Goal: Information Seeking & Learning: Find specific fact

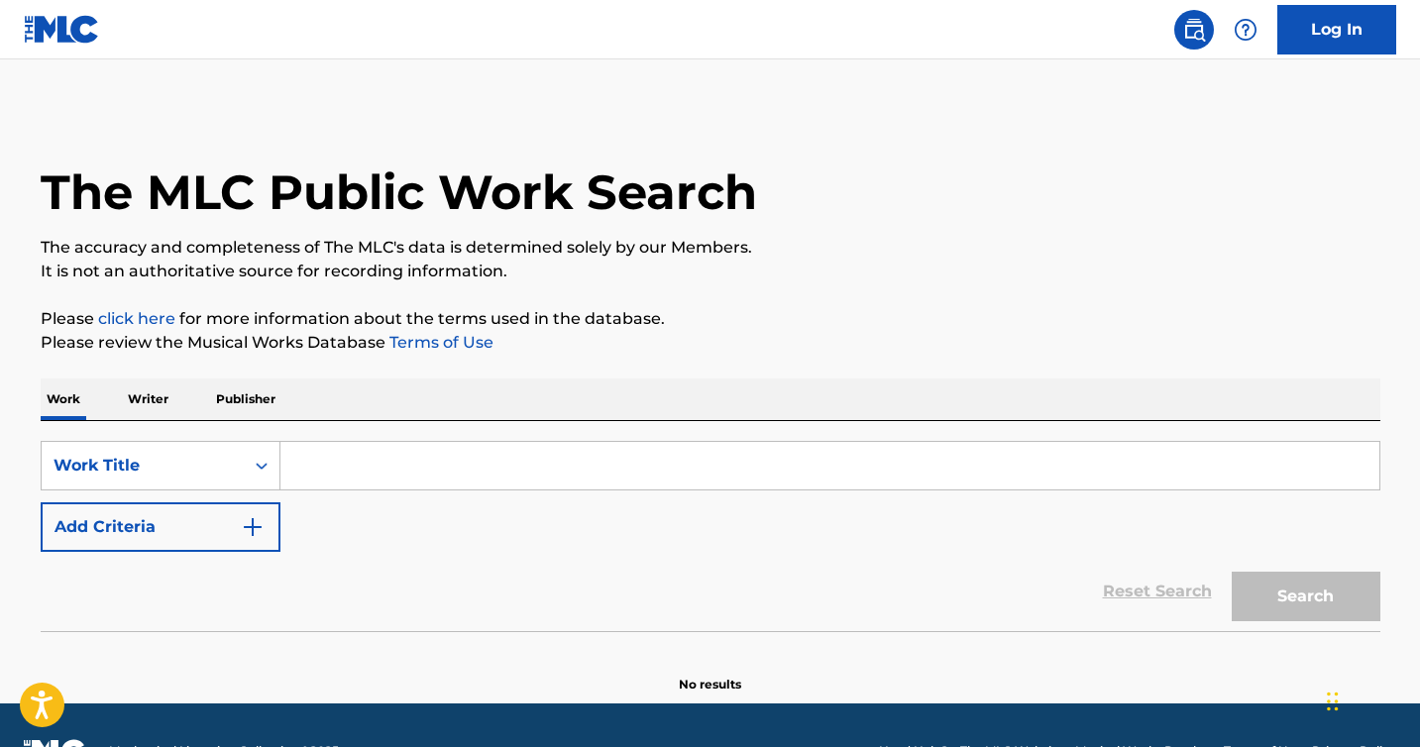
click at [587, 460] on input "Search Form" at bounding box center [829, 466] width 1099 height 48
paste input "Walk This Way,” by RUN DMC and Aerosmith"
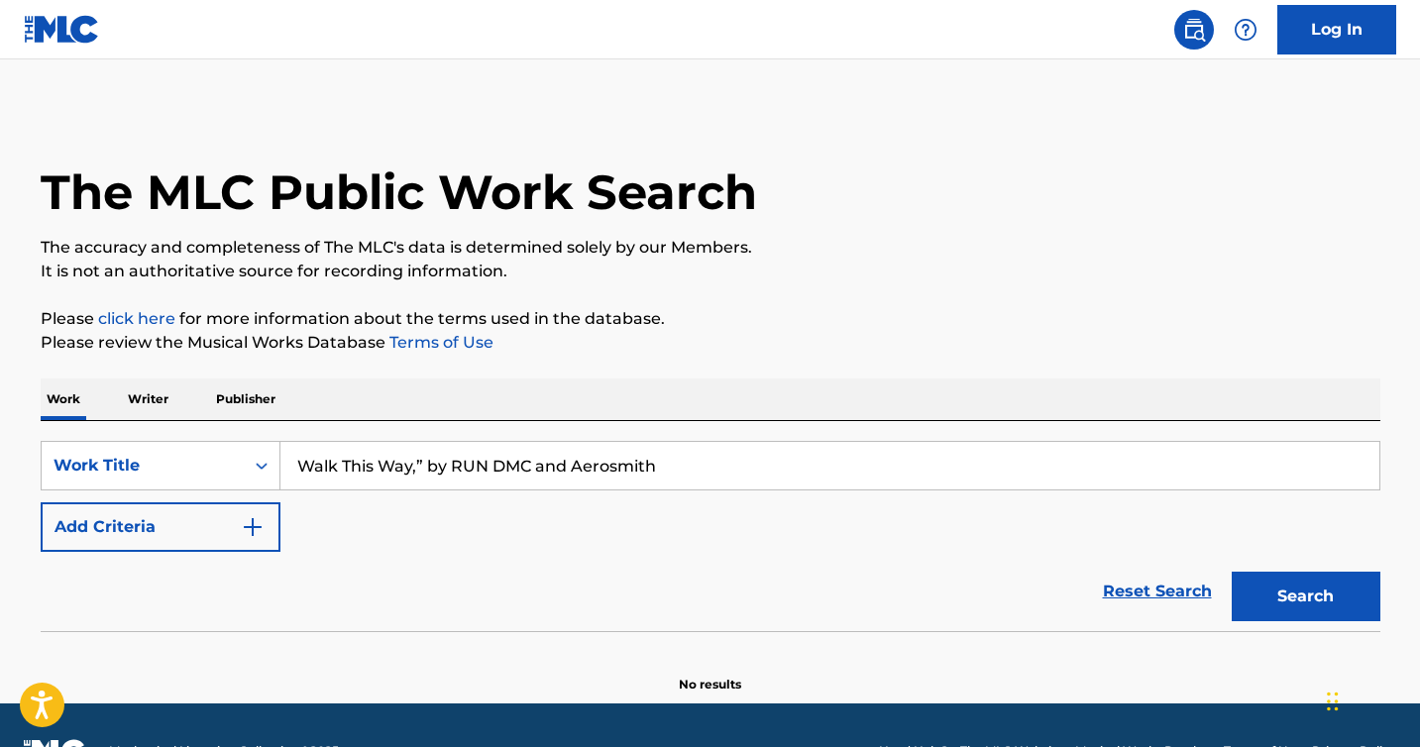
drag, startPoint x: 671, startPoint y: 468, endPoint x: 454, endPoint y: 471, distance: 217.1
click at [454, 471] on input "Walk This Way,” by RUN DMC and Aerosmith" at bounding box center [829, 466] width 1099 height 48
type input "Walk This Way"
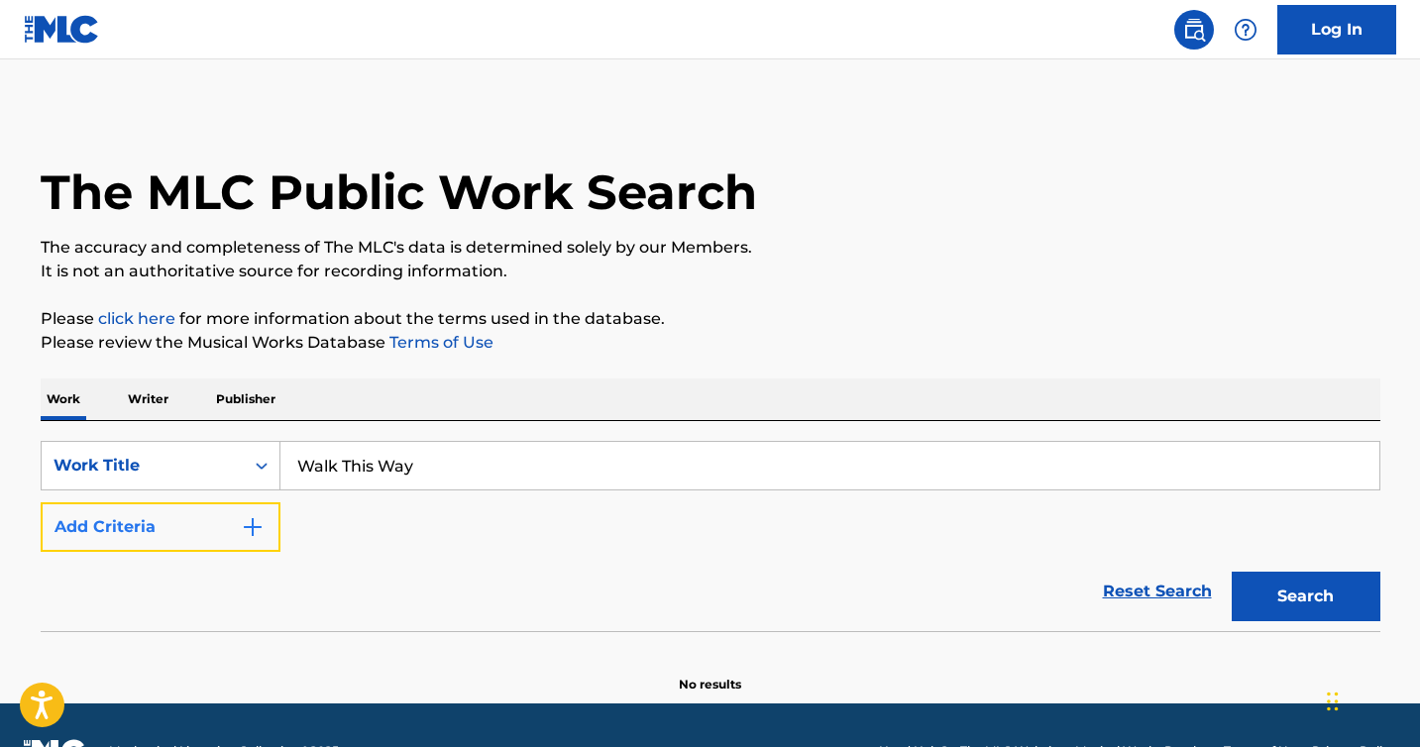
click at [242, 515] on img "Search Form" at bounding box center [253, 527] width 24 height 24
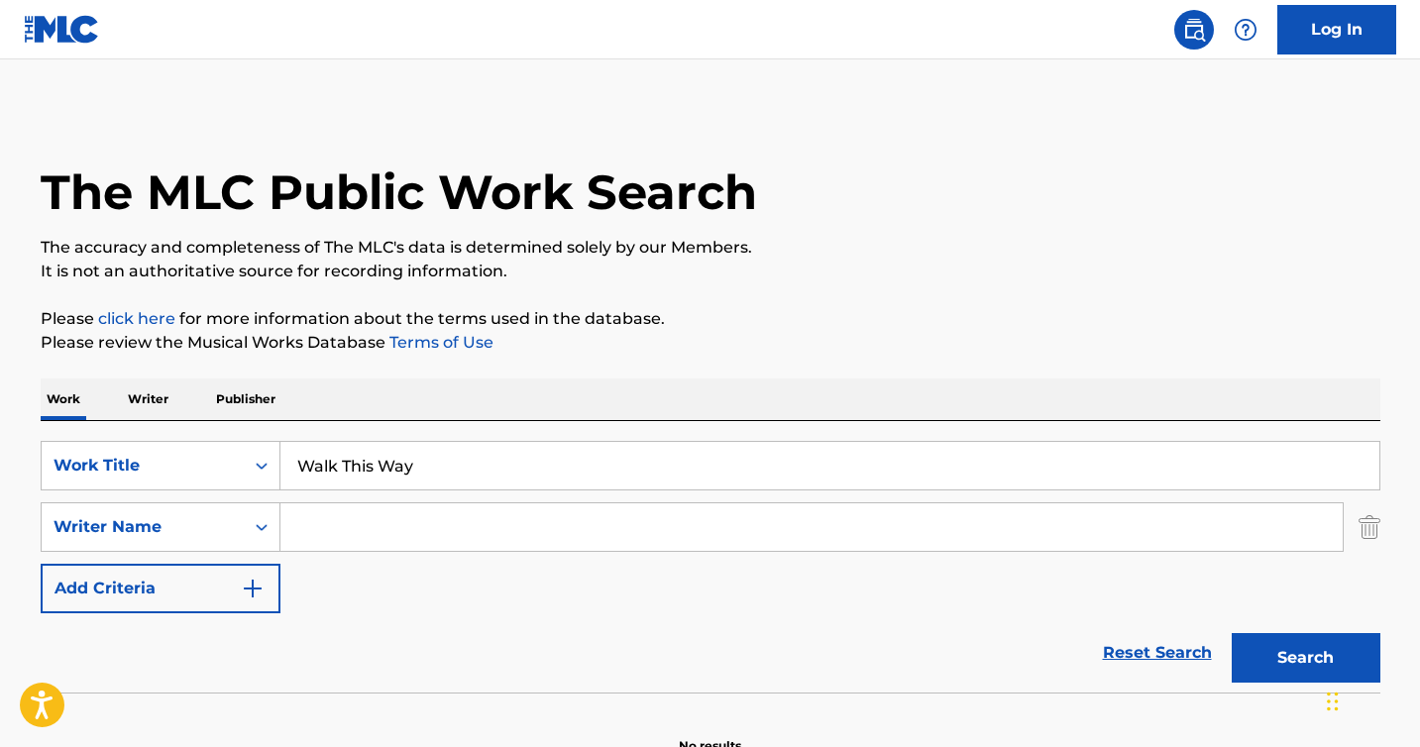
click at [373, 531] on input "Search Form" at bounding box center [811, 527] width 1062 height 48
paste input "RUN DMC and Aerosmith"
drag, startPoint x: 568, startPoint y: 510, endPoint x: 437, endPoint y: 515, distance: 130.9
click at [437, 515] on input "RUN DMC and Aerosmith" at bounding box center [811, 527] width 1062 height 48
drag, startPoint x: 421, startPoint y: 530, endPoint x: 0, endPoint y: 482, distance: 424.0
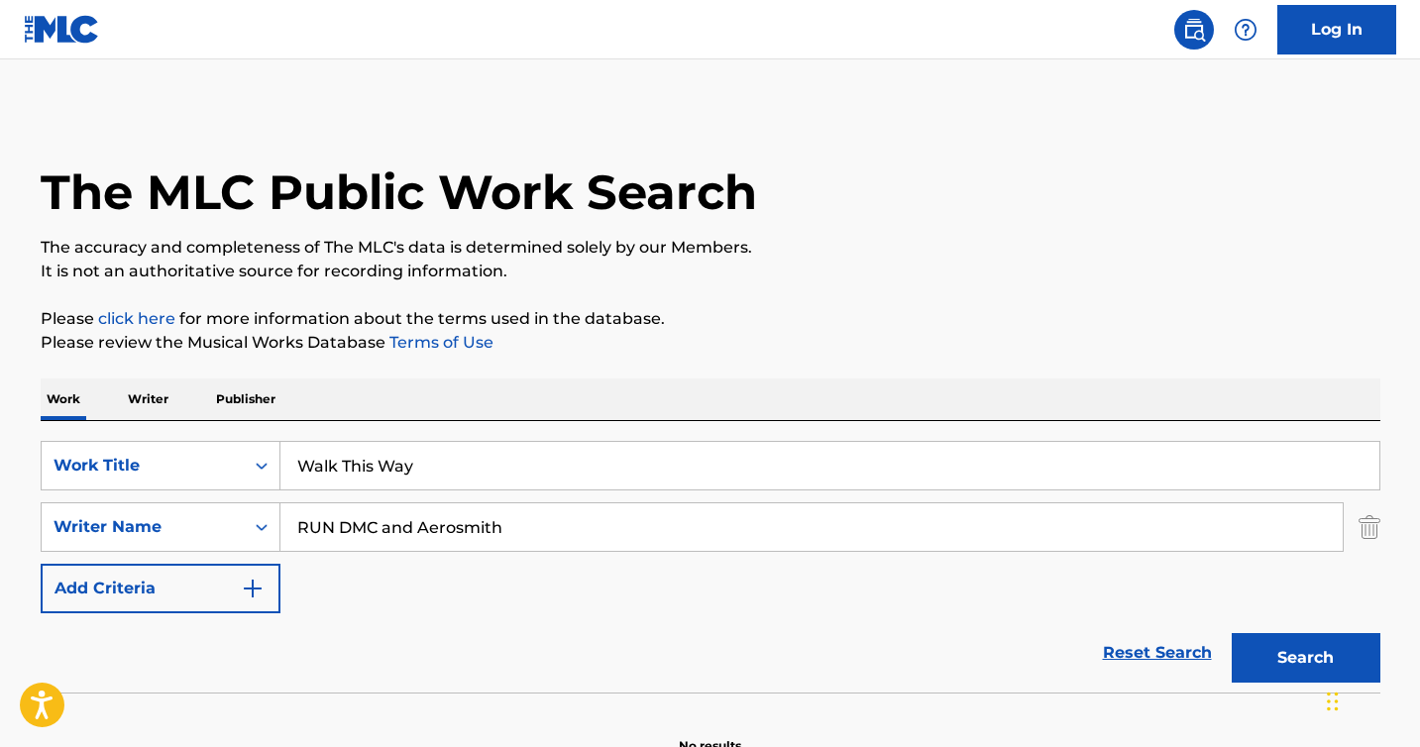
click at [0, 482] on main "The MLC Public Work Search The accuracy and completeness of The MLC's data is d…" at bounding box center [710, 412] width 1420 height 706
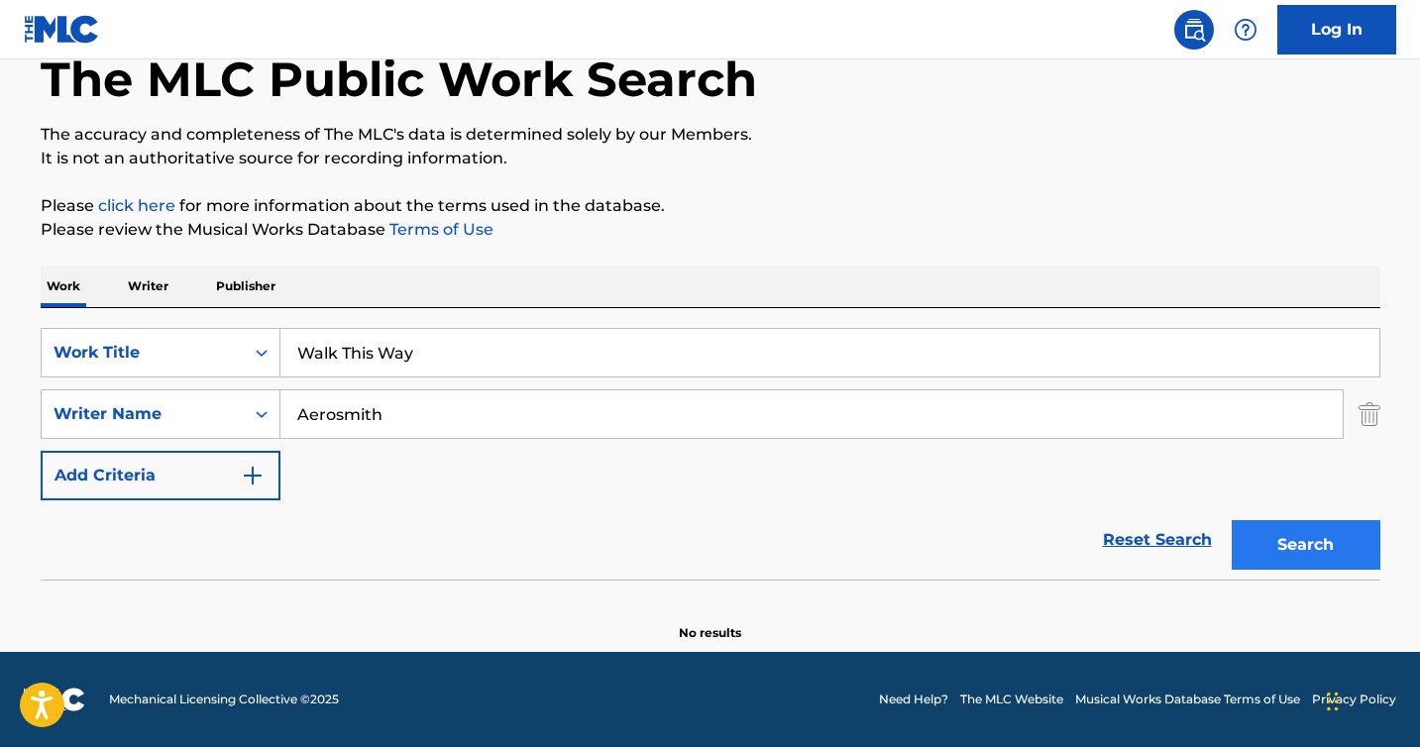
type input "Aerosmith"
click at [1277, 528] on button "Search" at bounding box center [1306, 545] width 149 height 50
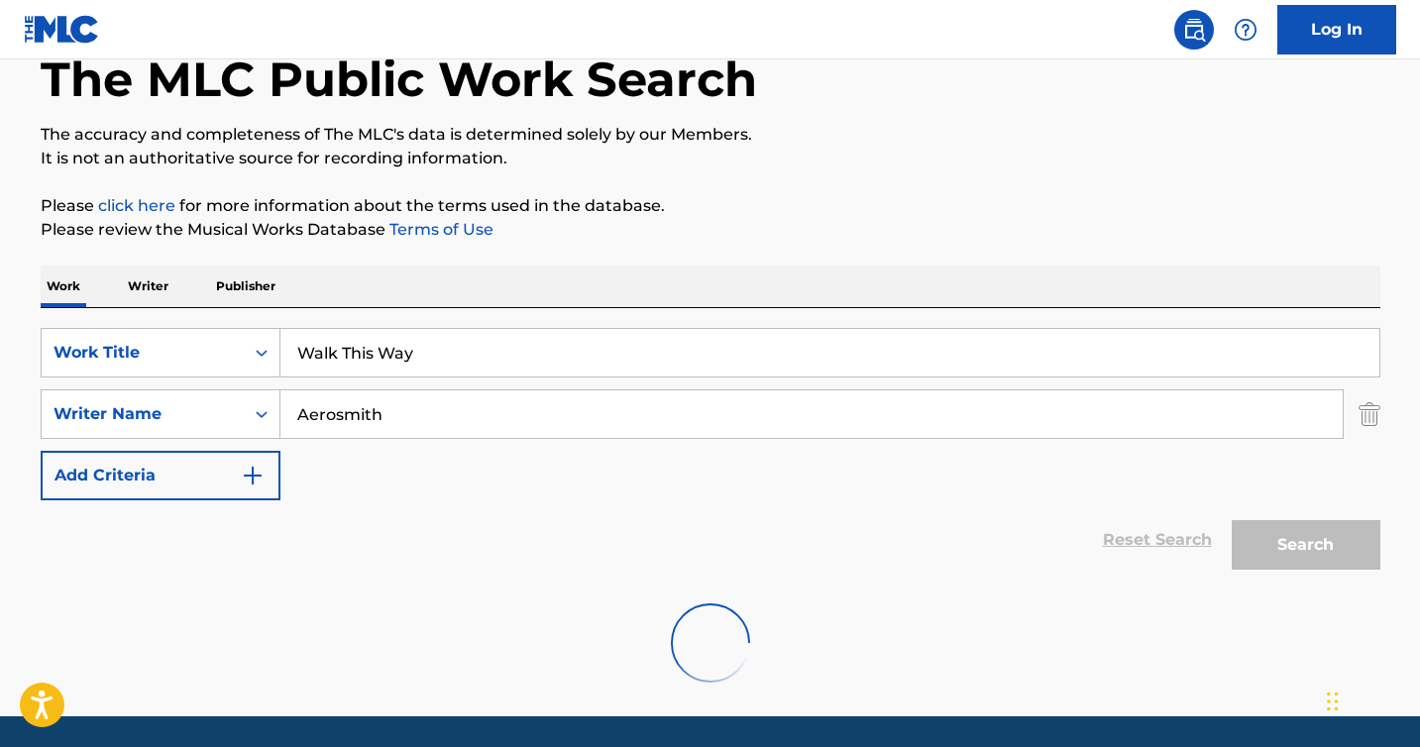
scroll to position [113, 0]
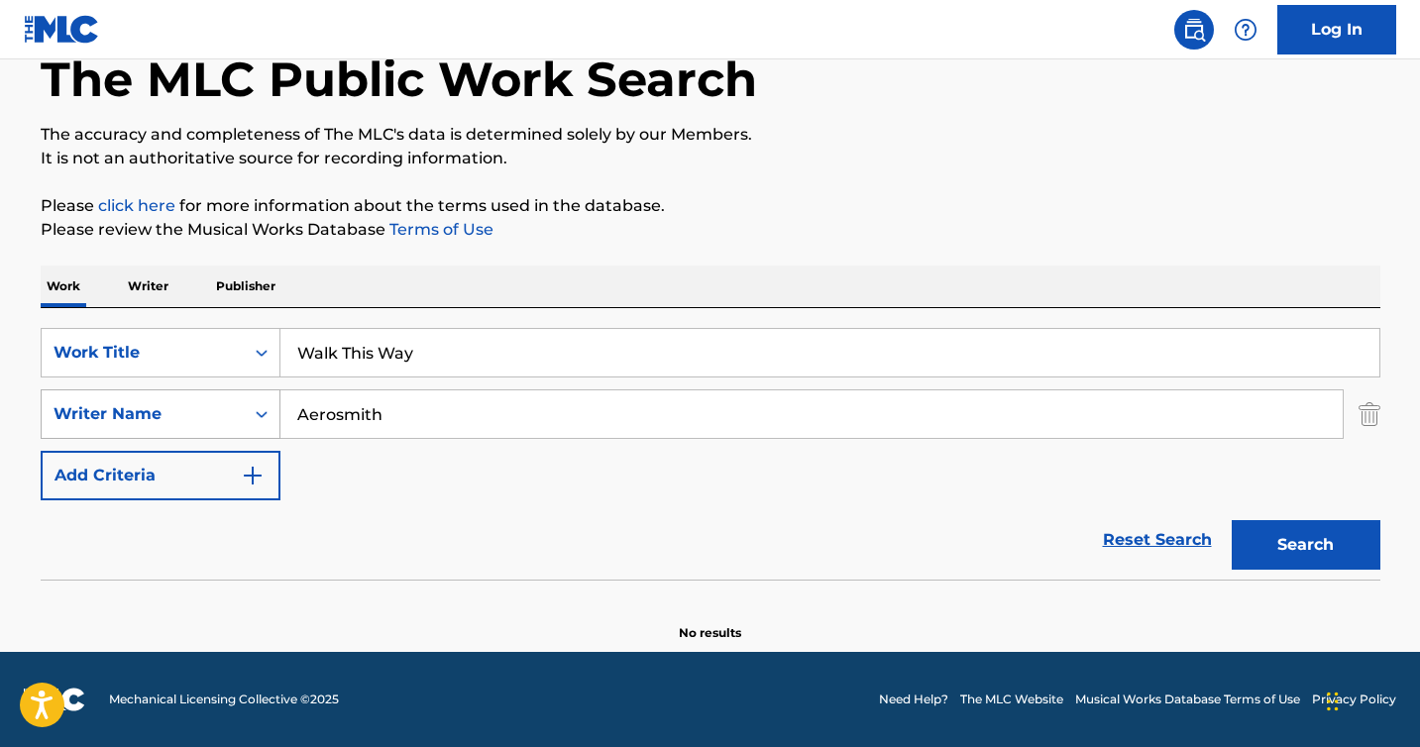
drag, startPoint x: 539, startPoint y: 410, endPoint x: 255, endPoint y: 395, distance: 284.8
click at [255, 395] on div "SearchWithCriteria3ff6b597-7543-43ae-9f3b-d694ca919e5d Writer Name Aerosmith" at bounding box center [711, 414] width 1340 height 50
click at [1366, 518] on div "Search" at bounding box center [1301, 539] width 159 height 79
click at [1357, 543] on button "Search" at bounding box center [1306, 545] width 149 height 50
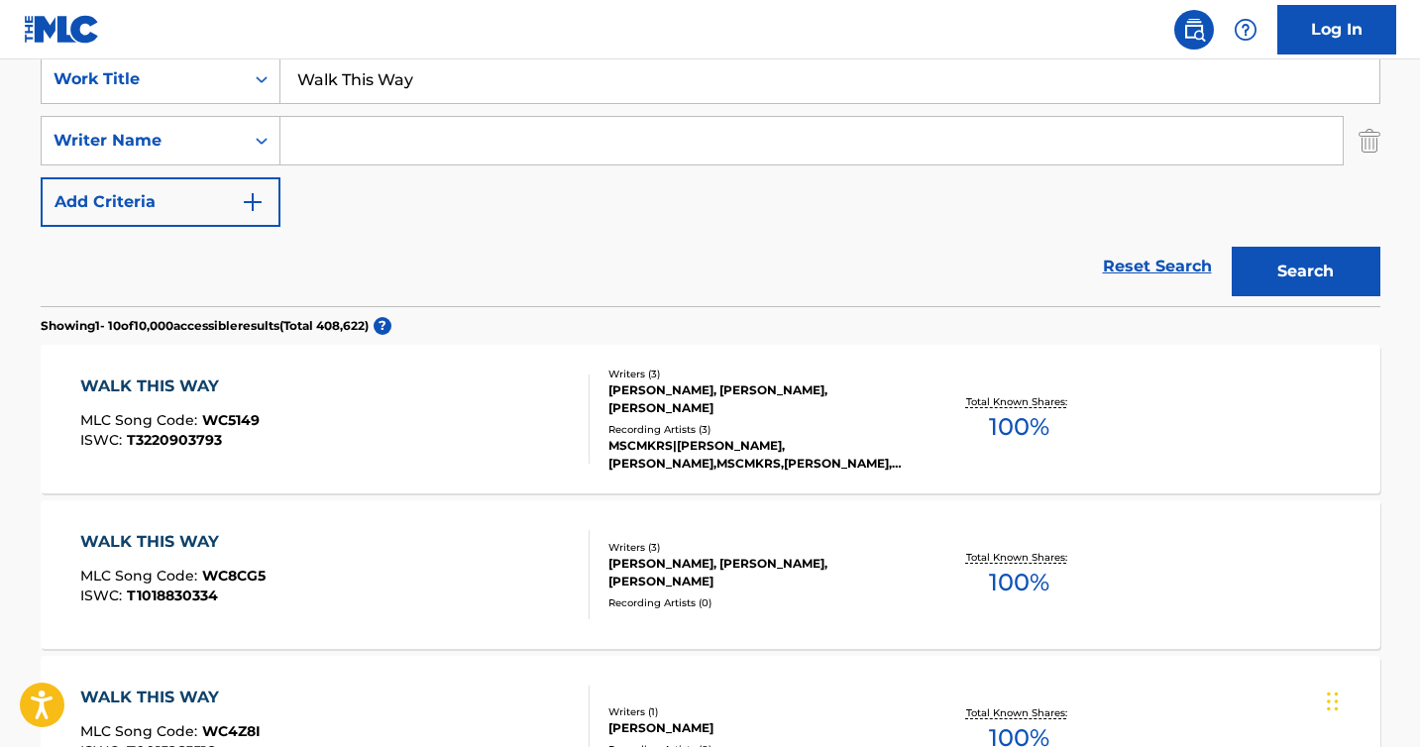
scroll to position [388, 0]
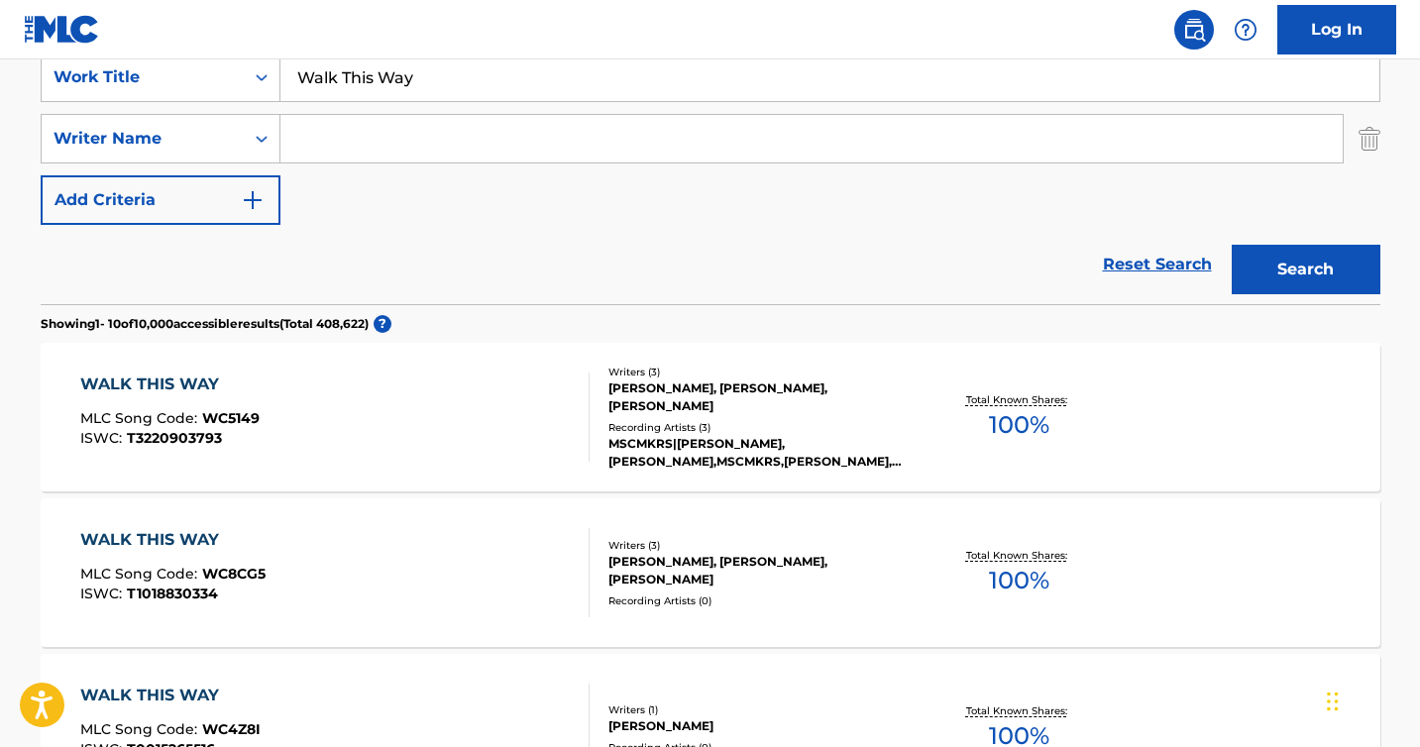
click at [403, 153] on input "Search Form" at bounding box center [811, 139] width 1062 height 48
paste input "[PERSON_NAME]"
type input "[PERSON_NAME]"
click at [1306, 294] on div "Search" at bounding box center [1301, 264] width 159 height 79
click at [1306, 272] on button "Search" at bounding box center [1306, 270] width 149 height 50
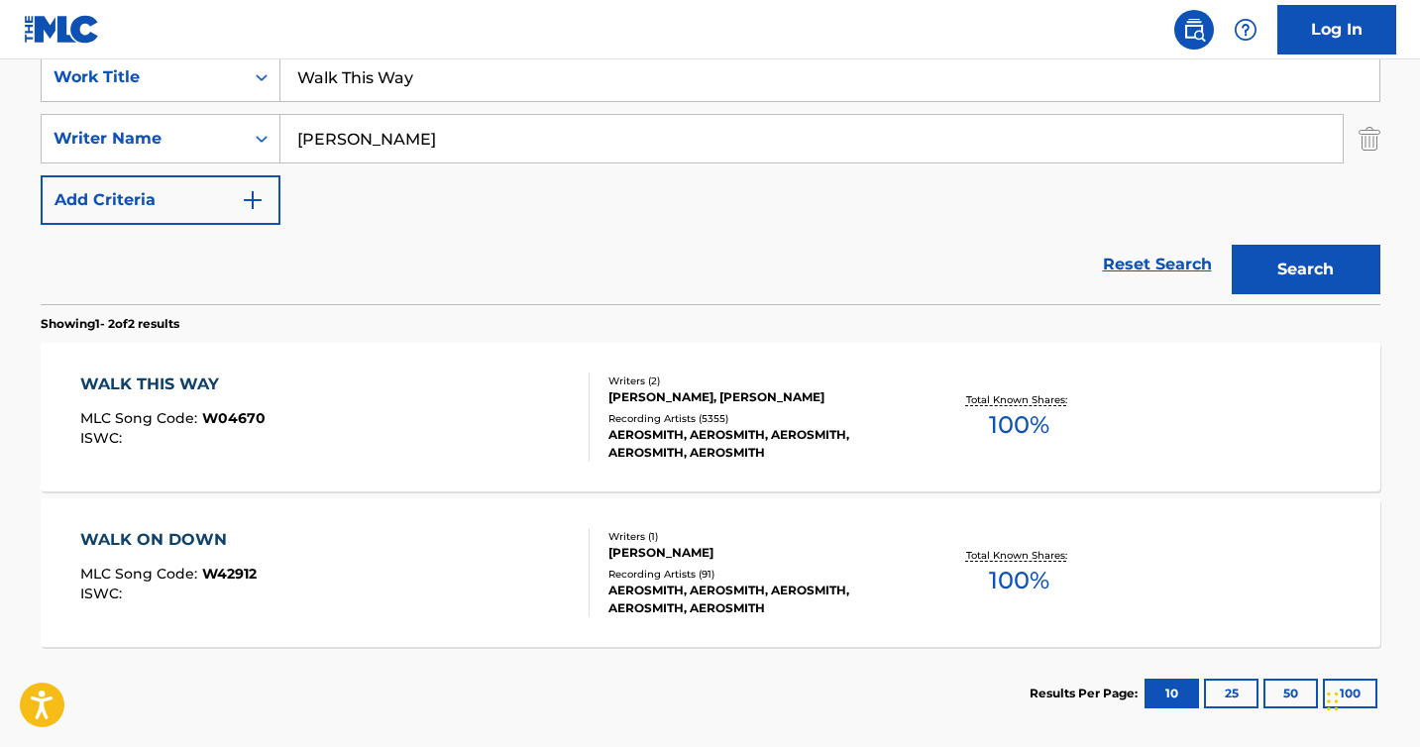
click at [444, 379] on div "WALK THIS WAY MLC Song Code : W04670 ISWC :" at bounding box center [334, 417] width 509 height 89
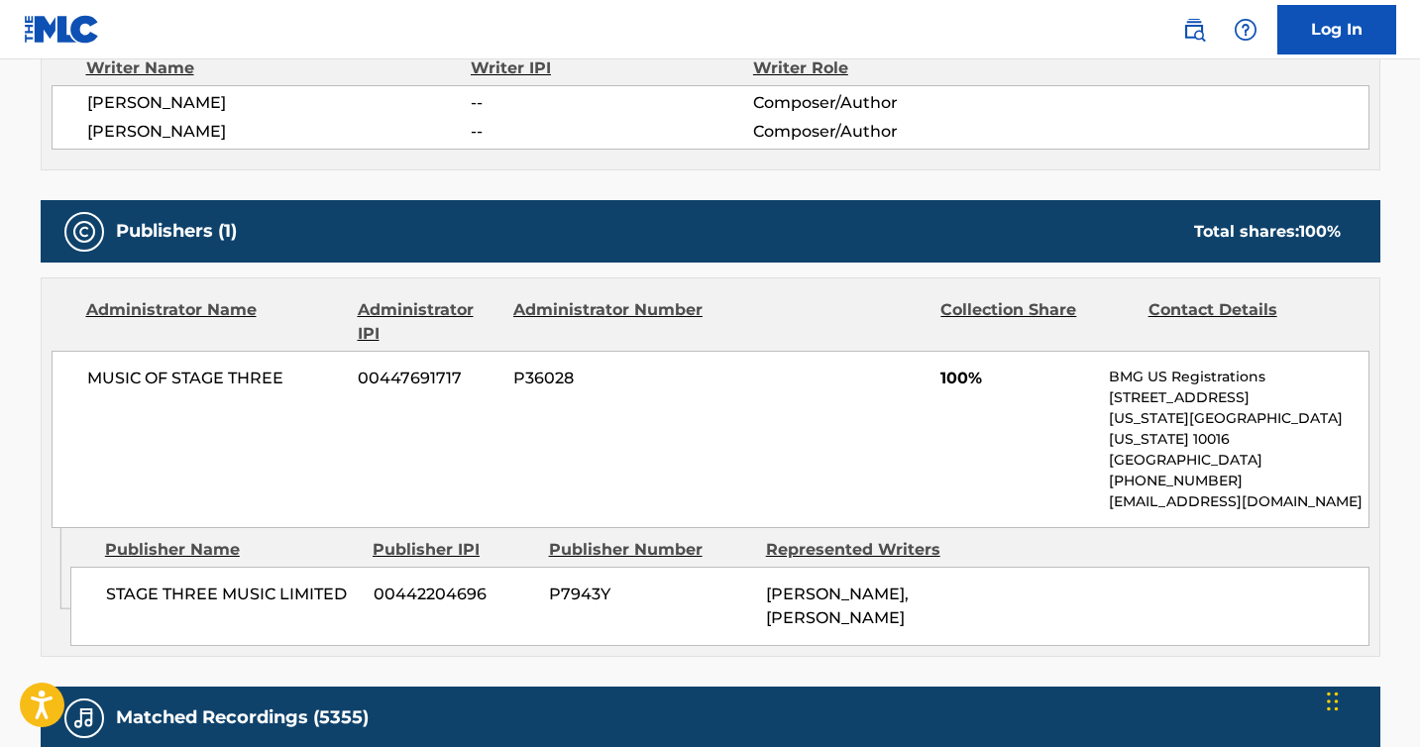
scroll to position [743, 0]
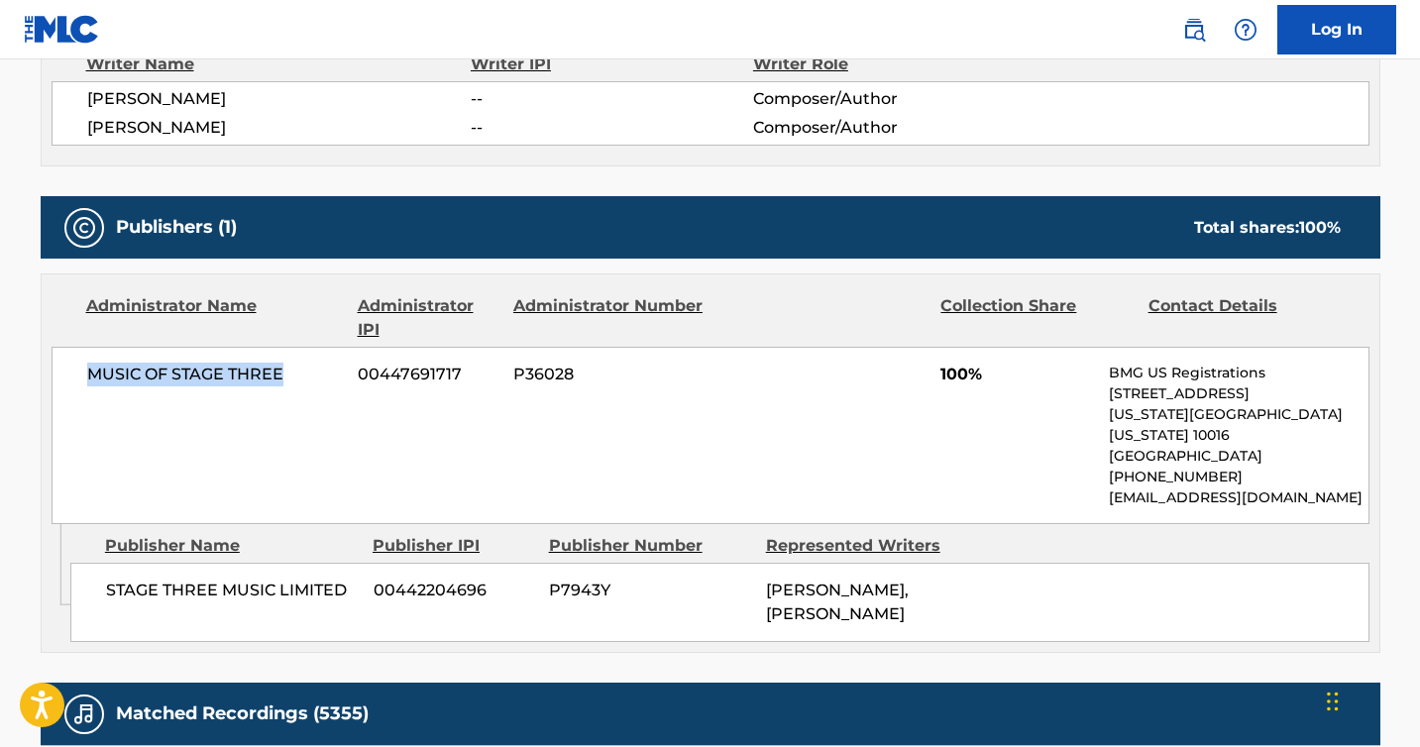
drag, startPoint x: 279, startPoint y: 382, endPoint x: 86, endPoint y: 381, distance: 193.3
click at [87, 381] on span "MUSIC OF STAGE THREE" at bounding box center [215, 375] width 257 height 24
copy span "MUSIC OF STAGE THREE"
